Goal: Task Accomplishment & Management: Use online tool/utility

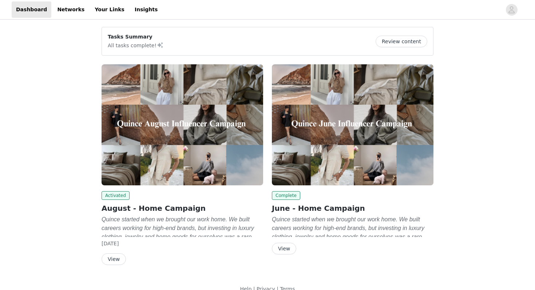
click at [109, 259] on button "View" at bounding box center [113, 259] width 24 height 12
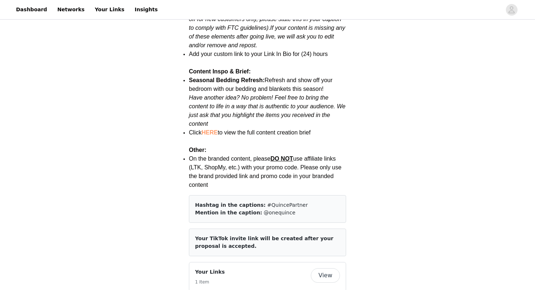
scroll to position [931, 0]
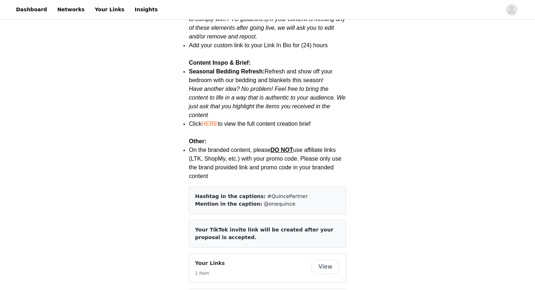
click at [321, 260] on button "View" at bounding box center [325, 267] width 29 height 15
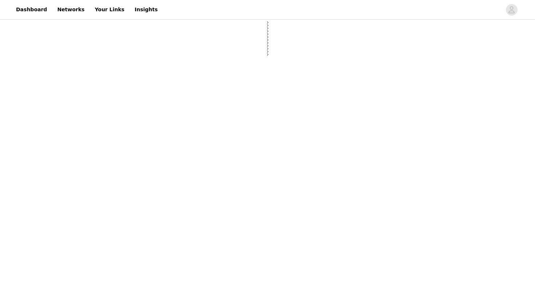
select select "12"
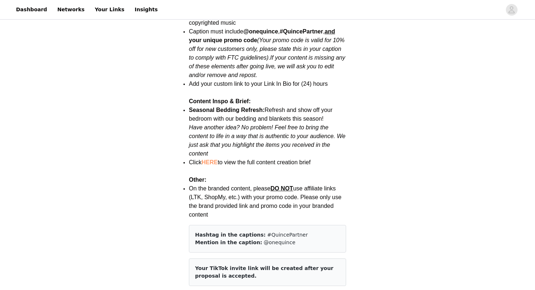
scroll to position [925, 0]
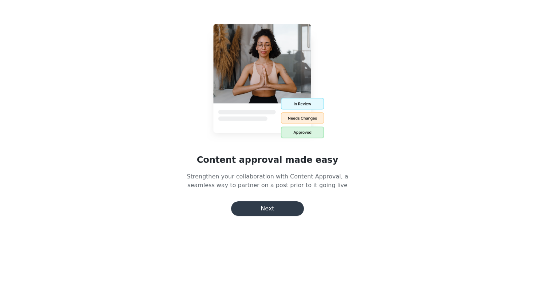
click at [266, 205] on button "Next" at bounding box center [267, 208] width 73 height 15
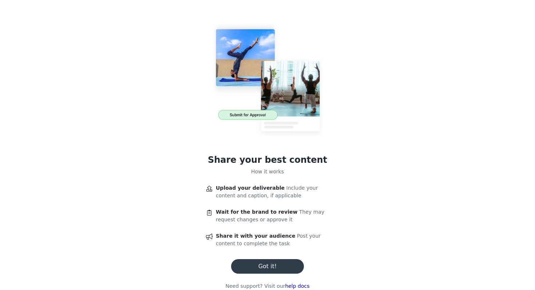
click at [257, 269] on button "Got it!" at bounding box center [267, 266] width 73 height 15
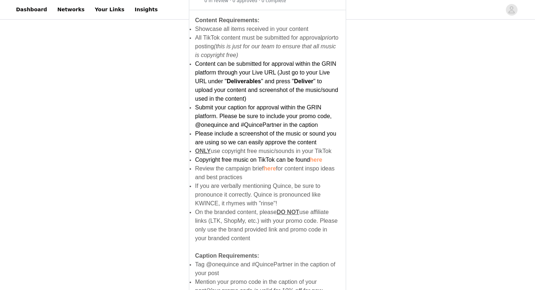
scroll to position [329, 0]
